Goal: Task Accomplishment & Management: Use online tool/utility

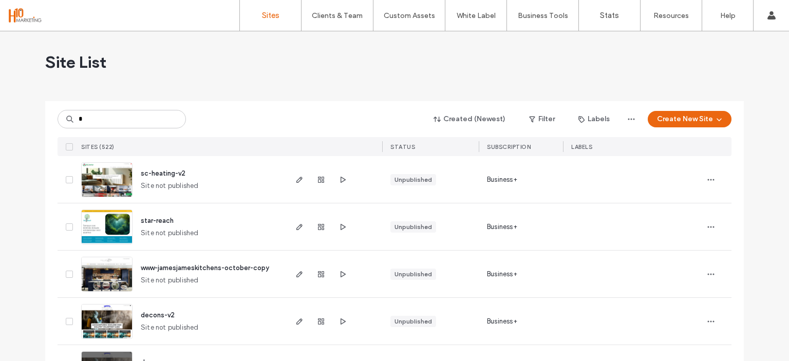
type input "*"
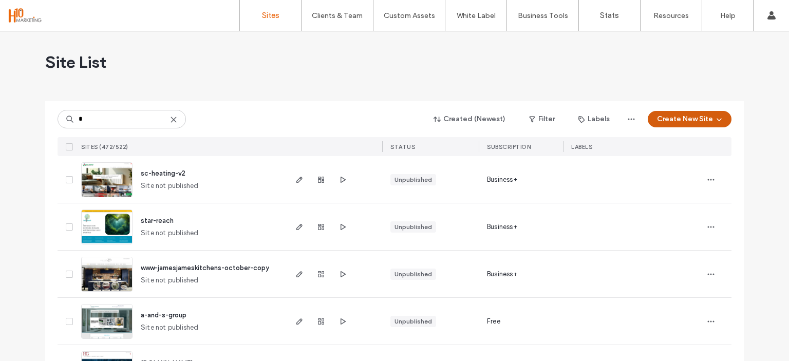
click at [686, 117] on button "Create New Site" at bounding box center [690, 119] width 84 height 16
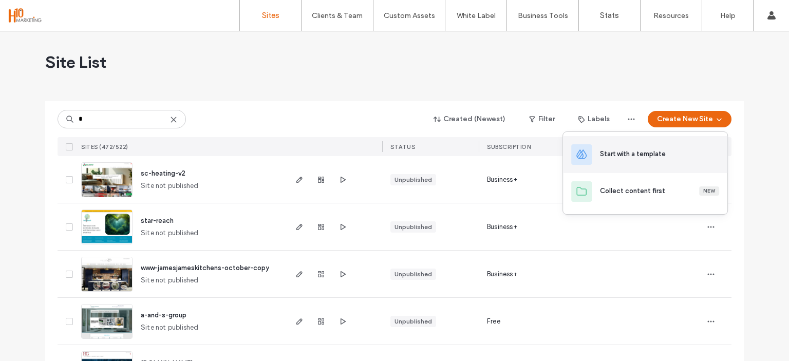
click at [615, 160] on div "Start with a template" at bounding box center [659, 154] width 119 height 11
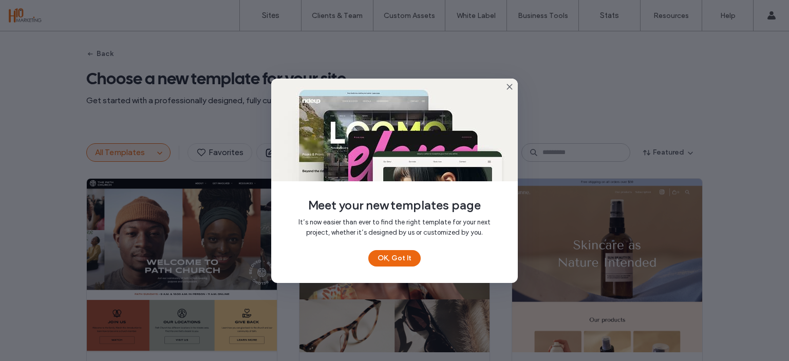
click at [508, 84] on icon at bounding box center [510, 87] width 8 height 8
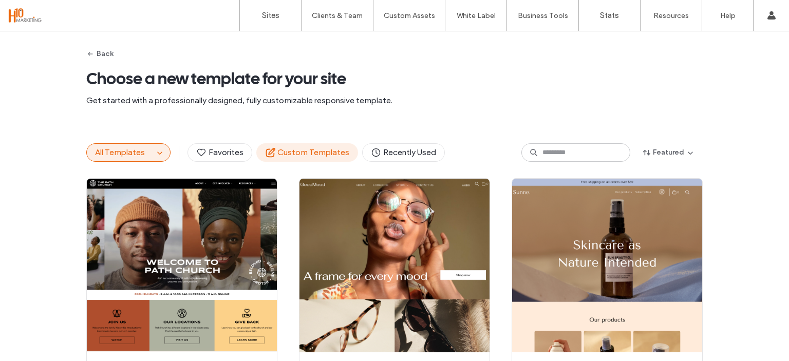
click at [315, 154] on span "Custom Templates" at bounding box center [307, 152] width 84 height 11
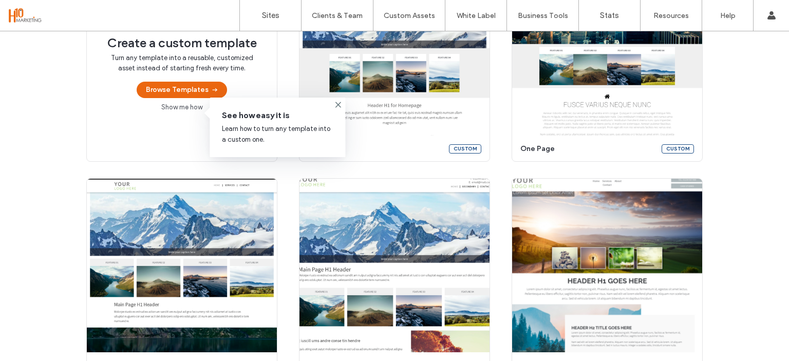
scroll to position [164, 0]
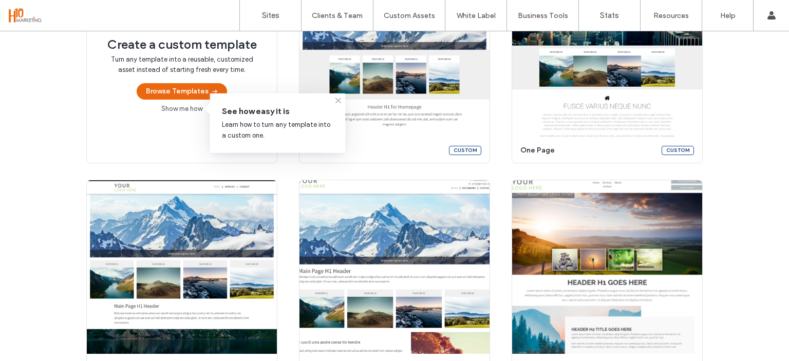
click at [340, 99] on use at bounding box center [338, 100] width 5 height 5
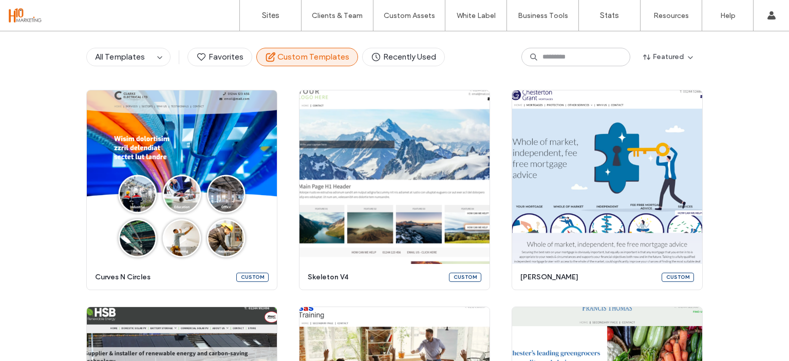
scroll to position [472, 0]
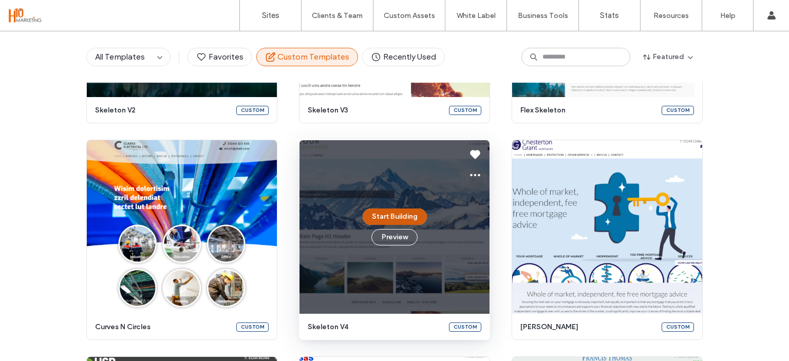
click at [382, 214] on button "Start Building" at bounding box center [395, 217] width 64 height 16
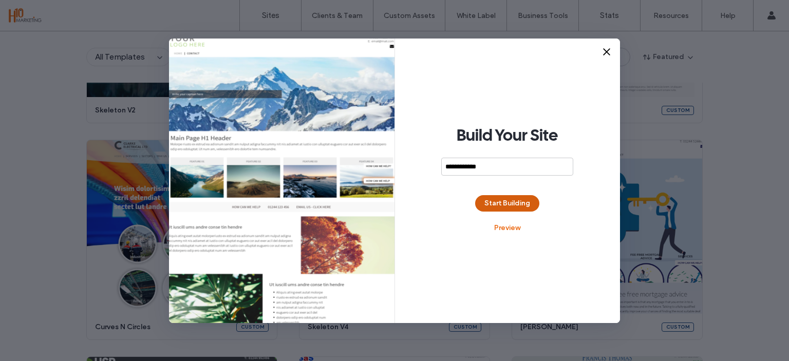
type input "**********"
click at [527, 201] on button "Start Building" at bounding box center [507, 203] width 64 height 16
